Goal: Find specific page/section: Find specific page/section

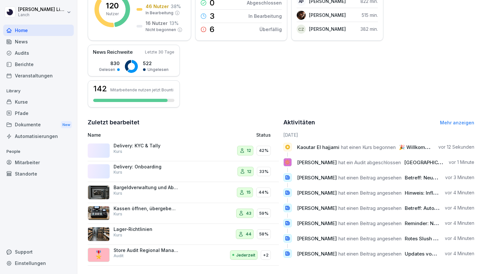
scroll to position [121, 0]
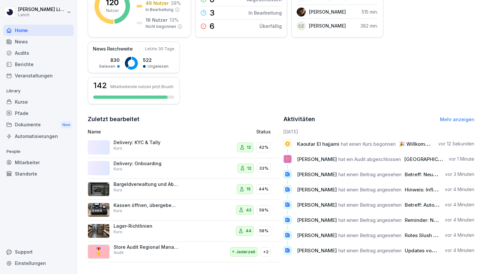
click at [44, 172] on div "Standorte" at bounding box center [38, 173] width 71 height 11
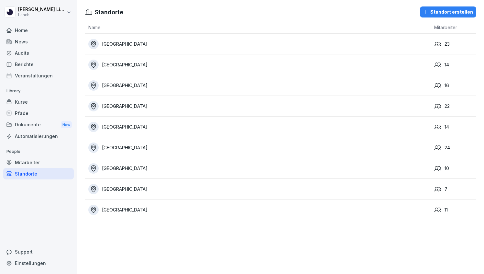
click at [138, 87] on div "[GEOGRAPHIC_DATA]" at bounding box center [259, 85] width 342 height 10
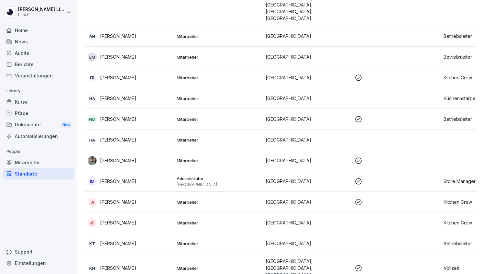
scroll to position [128, 0]
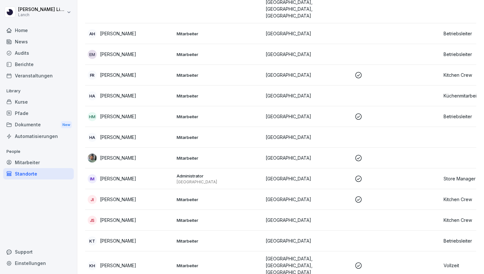
click at [158, 236] on div "KT [PERSON_NAME]" at bounding box center [130, 240] width 84 height 9
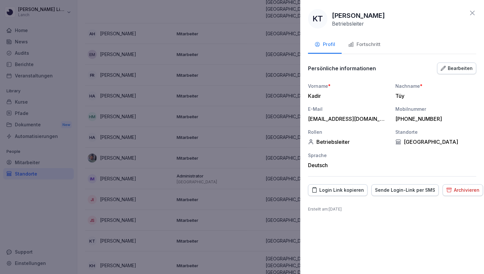
click at [470, 15] on icon at bounding box center [472, 13] width 8 height 8
